Goal: Task Accomplishment & Management: Use online tool/utility

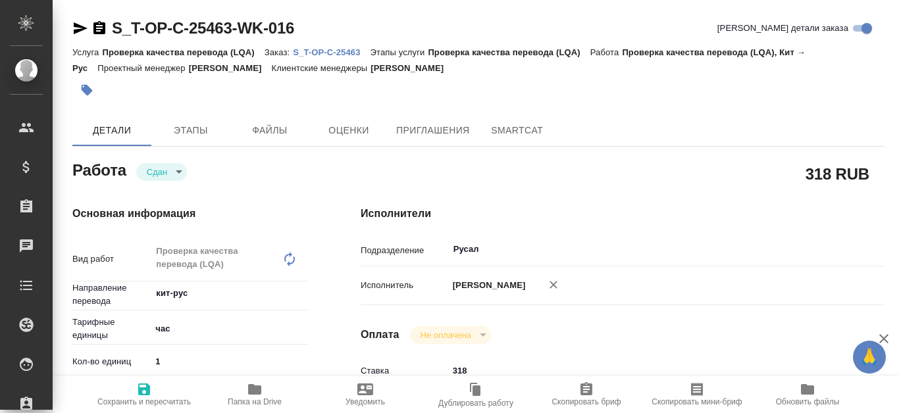
type textarea "x"
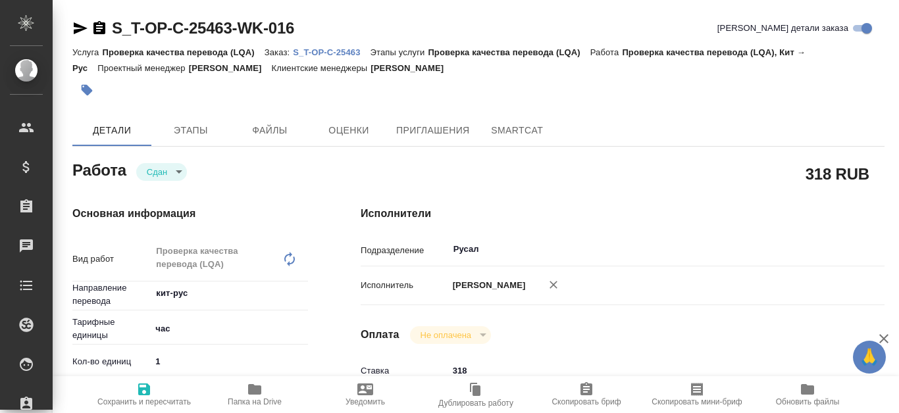
type textarea "x"
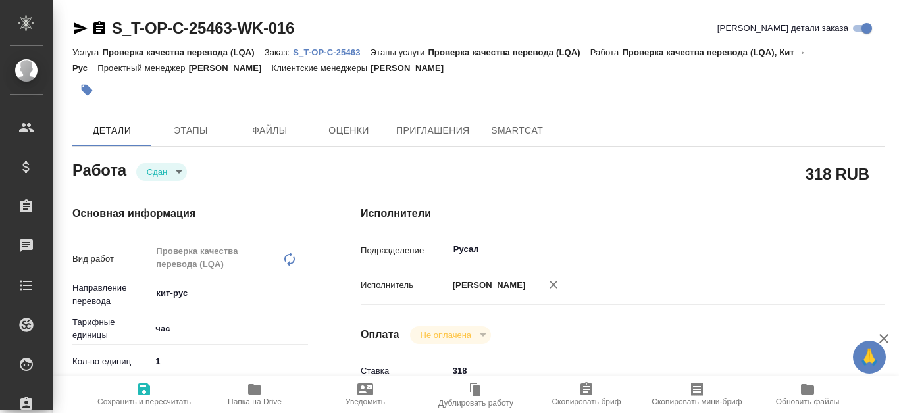
type textarea "x"
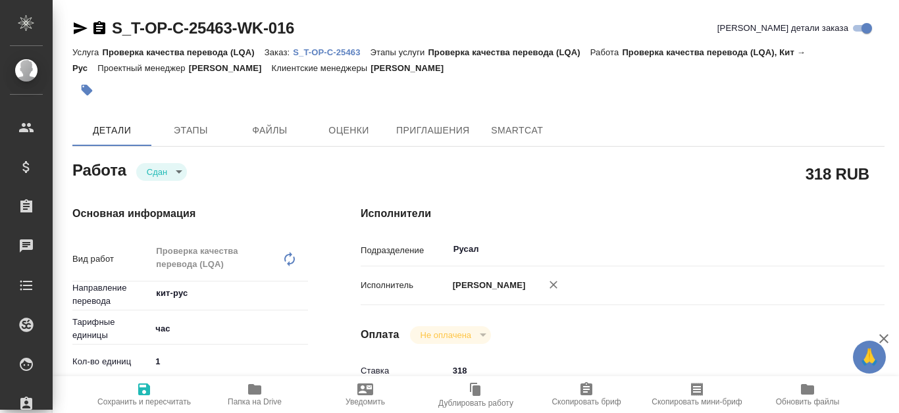
type textarea "x"
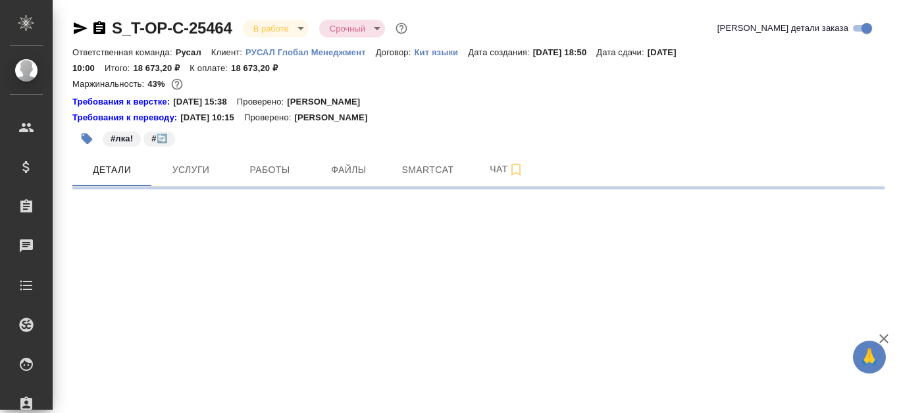
select select "RU"
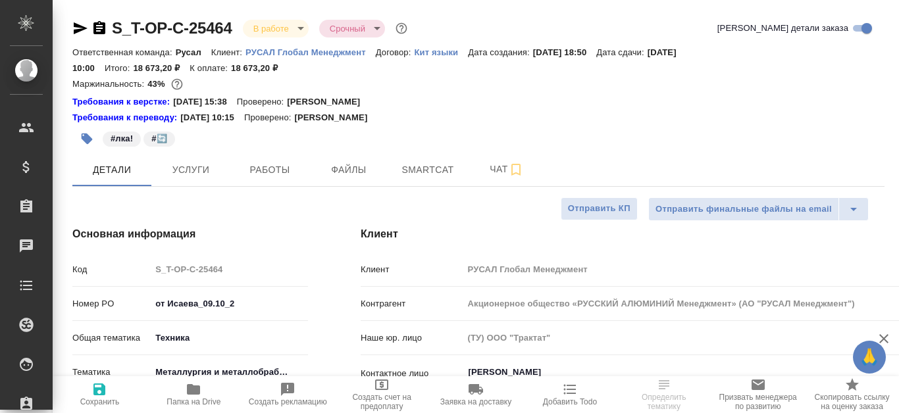
type textarea "x"
type input "[PERSON_NAME]"
type input "Журавлева Александра"
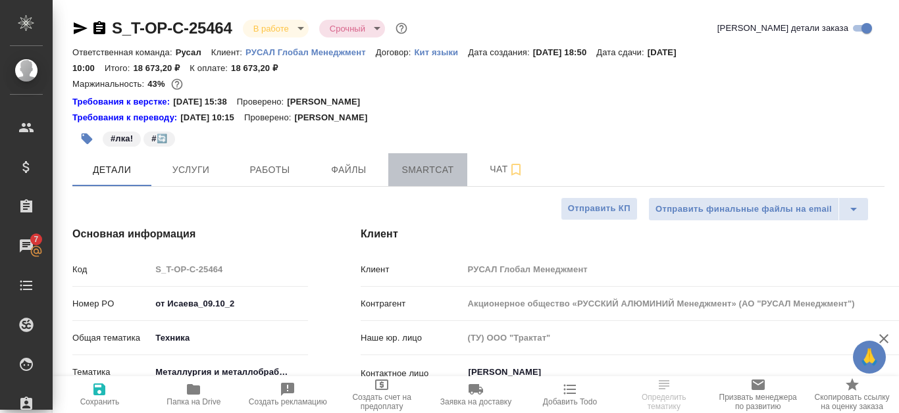
click at [413, 171] on span "Smartcat" at bounding box center [427, 170] width 63 height 16
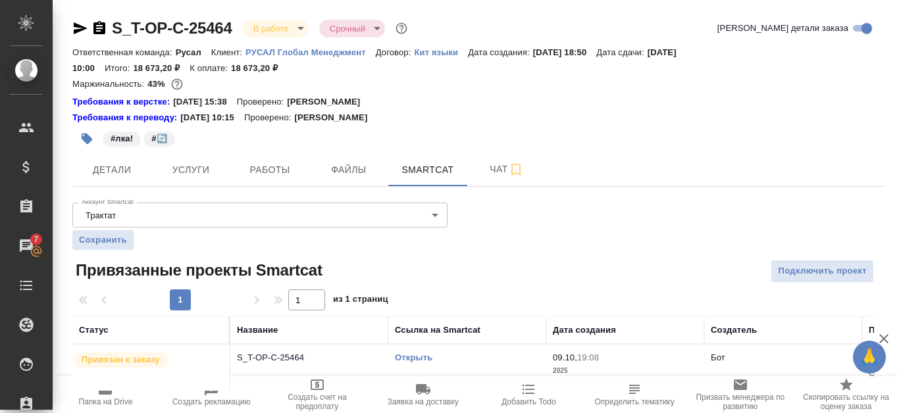
click at [420, 354] on link "Открыть" at bounding box center [414, 358] width 38 height 10
